Goal: Task Accomplishment & Management: Understand process/instructions

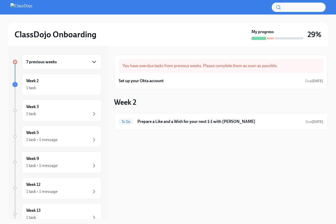
click at [93, 62] on icon "button" at bounding box center [94, 62] width 6 height 6
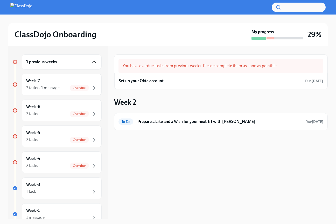
scroll to position [20, 0]
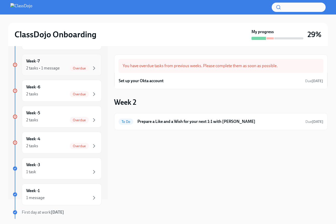
click at [68, 72] on div "Week -7 2 tasks • 1 message Overdue" at bounding box center [62, 65] width 80 height 22
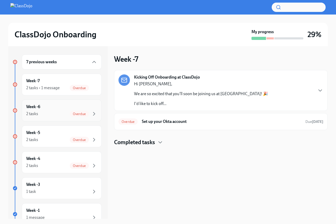
click at [59, 116] on div "2 tasks Overdue" at bounding box center [61, 114] width 71 height 6
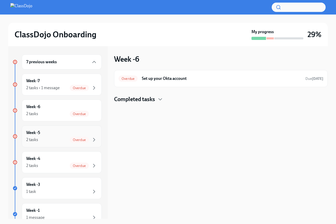
click at [64, 137] on div "2 tasks Overdue" at bounding box center [61, 140] width 71 height 6
click at [64, 161] on div "Week -4 2 tasks Overdue" at bounding box center [61, 162] width 71 height 13
click at [64, 189] on div "1 task" at bounding box center [61, 192] width 71 height 6
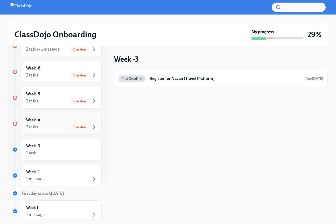
scroll to position [42, 0]
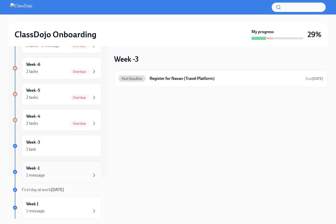
click at [64, 170] on div "Week -1 1 message" at bounding box center [61, 172] width 71 height 13
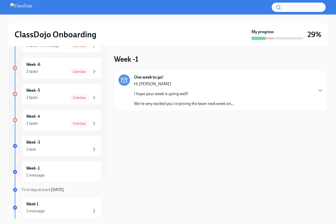
click at [192, 80] on div "One week to go! Hi [PERSON_NAME] I hope your week is going well! We're very exc…" at bounding box center [184, 90] width 100 height 32
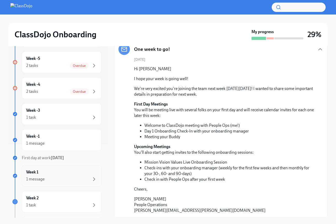
scroll to position [74, 0]
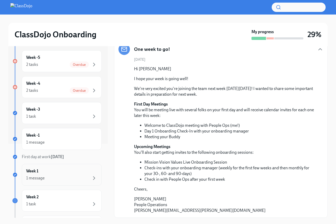
click at [70, 167] on div "Week 1 1 message" at bounding box center [62, 175] width 80 height 22
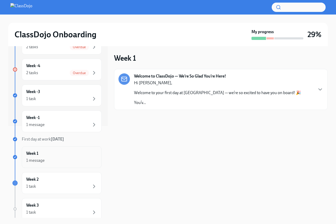
scroll to position [97, 0]
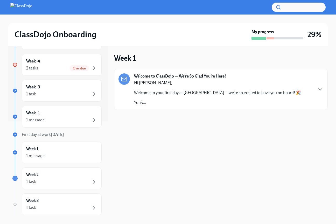
click at [198, 80] on div "Hi [PERSON_NAME], Welcome to your first day at [GEOGRAPHIC_DATA] — we’re so exc…" at bounding box center [217, 92] width 167 height 25
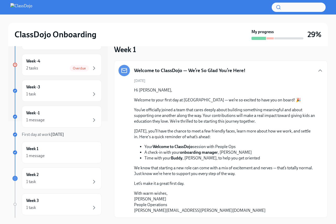
scroll to position [1, 0]
click at [69, 183] on div "1 task" at bounding box center [61, 182] width 71 height 6
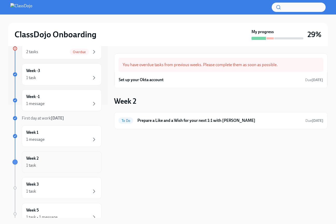
scroll to position [123, 0]
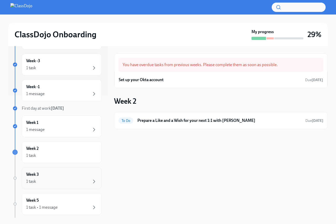
click at [66, 178] on div "Week 3 1 task" at bounding box center [61, 178] width 71 height 13
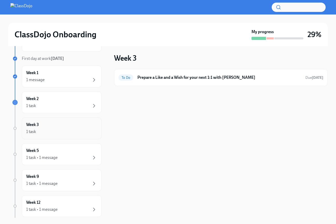
scroll to position [174, 0]
click at [68, 154] on div "1 task • 1 message" at bounding box center [61, 157] width 71 height 6
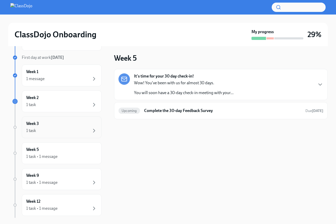
click at [65, 134] on div "Week 3 1 task" at bounding box center [62, 128] width 80 height 22
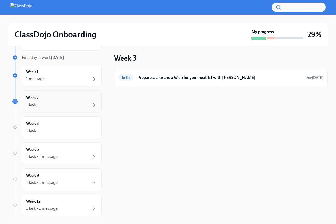
click at [72, 106] on div "1 task" at bounding box center [61, 105] width 71 height 6
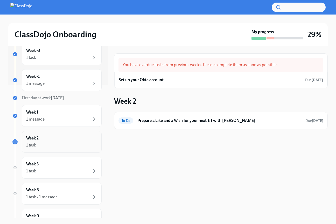
scroll to position [131, 0]
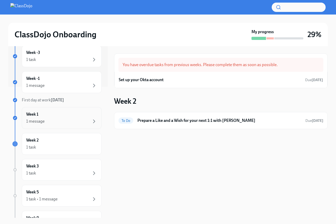
click at [73, 117] on div "Week 1 1 message" at bounding box center [61, 118] width 71 height 13
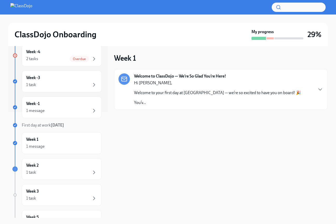
scroll to position [105, 0]
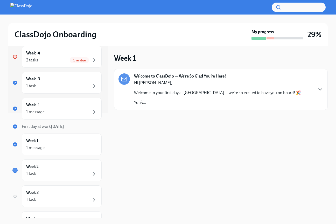
click at [208, 92] on p "Welcome to your first day at [GEOGRAPHIC_DATA] — we’re so excited to have you o…" at bounding box center [217, 93] width 167 height 6
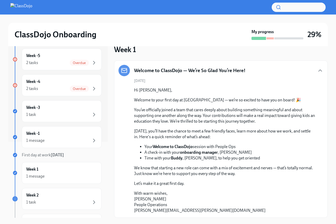
scroll to position [75, 0]
click at [70, 140] on div "1 message" at bounding box center [61, 141] width 71 height 6
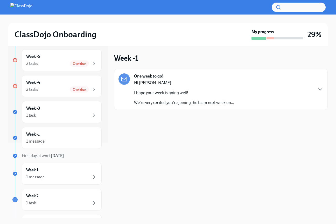
click at [174, 83] on p "Hi [PERSON_NAME]" at bounding box center [184, 83] width 100 height 6
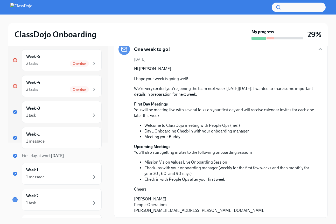
scroll to position [30, 0]
click at [74, 90] on span "Overdue" at bounding box center [79, 90] width 19 height 4
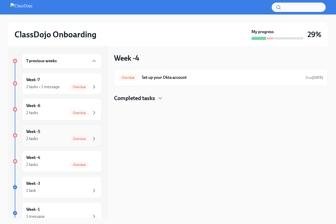
click at [73, 139] on span "Overdue" at bounding box center [79, 139] width 19 height 4
click at [67, 194] on div "1 task" at bounding box center [61, 191] width 71 height 6
click at [212, 80] on h6 "Register for Navan (Travel Platform)" at bounding box center [226, 78] width 152 height 6
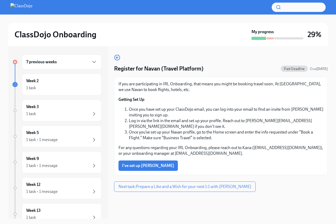
scroll to position [0, 0]
click at [90, 65] on div "7 previous weeks" at bounding box center [62, 62] width 80 height 15
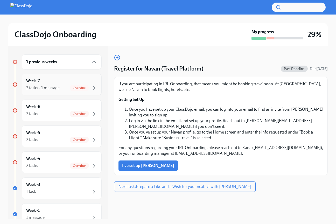
click at [69, 85] on div "2 tasks • 1 message Overdue" at bounding box center [61, 88] width 71 height 6
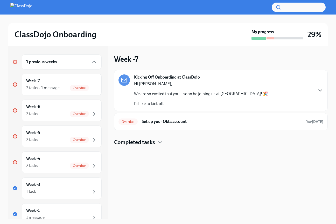
click at [152, 97] on div "Hi [PERSON_NAME], We are so excited that you'll soon be joining us at ClassDojo…" at bounding box center [201, 93] width 134 height 25
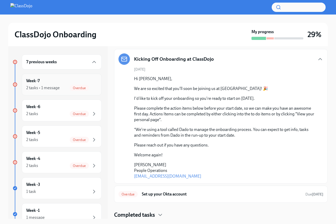
click at [63, 84] on div "Week -7 2 tasks • 1 message Overdue" at bounding box center [61, 84] width 71 height 13
click at [63, 106] on div "Week -6 2 tasks Overdue" at bounding box center [61, 110] width 71 height 13
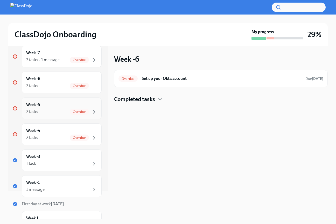
scroll to position [28, 0]
click at [59, 110] on div "2 tasks Overdue" at bounding box center [61, 111] width 71 height 6
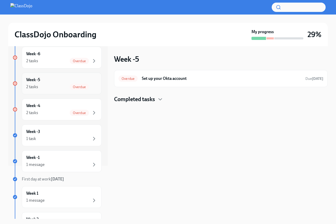
scroll to position [61, 0]
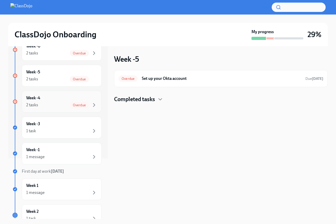
click at [62, 103] on div "2 tasks Overdue" at bounding box center [61, 105] width 71 height 6
click at [62, 121] on div "Week -3 1 task" at bounding box center [61, 127] width 71 height 13
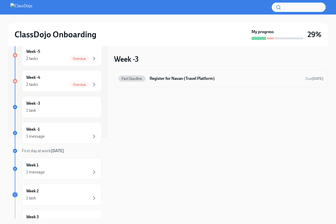
click at [218, 78] on h6 "Register for Navan (Travel Platform)" at bounding box center [226, 79] width 152 height 6
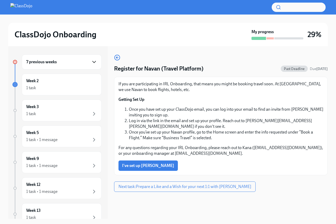
click at [93, 61] on icon "button" at bounding box center [94, 62] width 6 height 6
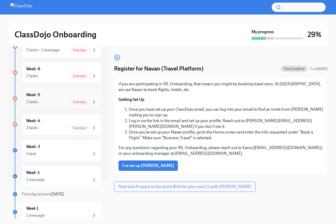
scroll to position [39, 0]
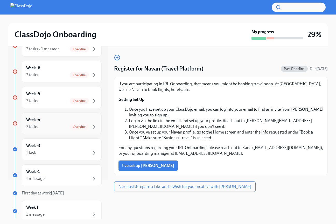
click at [62, 125] on div "2 tasks Overdue" at bounding box center [61, 127] width 71 height 6
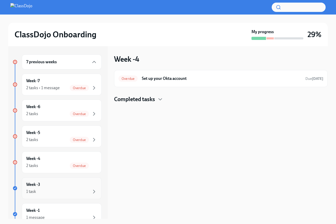
click at [56, 185] on div "Week -3 1 task" at bounding box center [61, 188] width 71 height 13
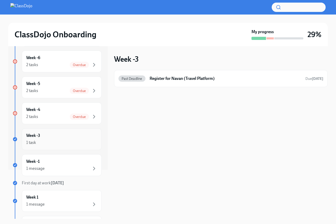
scroll to position [51, 0]
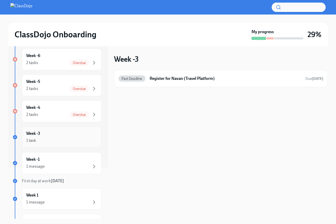
click at [67, 148] on div "Week -3 1 task" at bounding box center [62, 137] width 80 height 22
click at [66, 166] on div "1 message" at bounding box center [61, 167] width 71 height 6
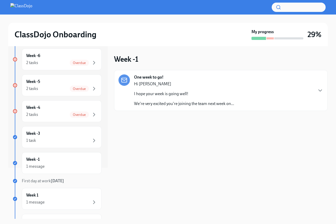
click at [223, 99] on div "Hi [PERSON_NAME] I hope your week is going well! We're very excited you're join…" at bounding box center [184, 93] width 100 height 25
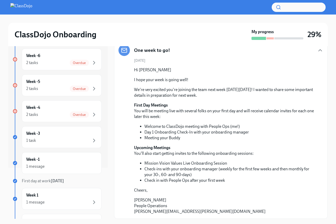
scroll to position [30, 0]
